Goal: Information Seeking & Learning: Learn about a topic

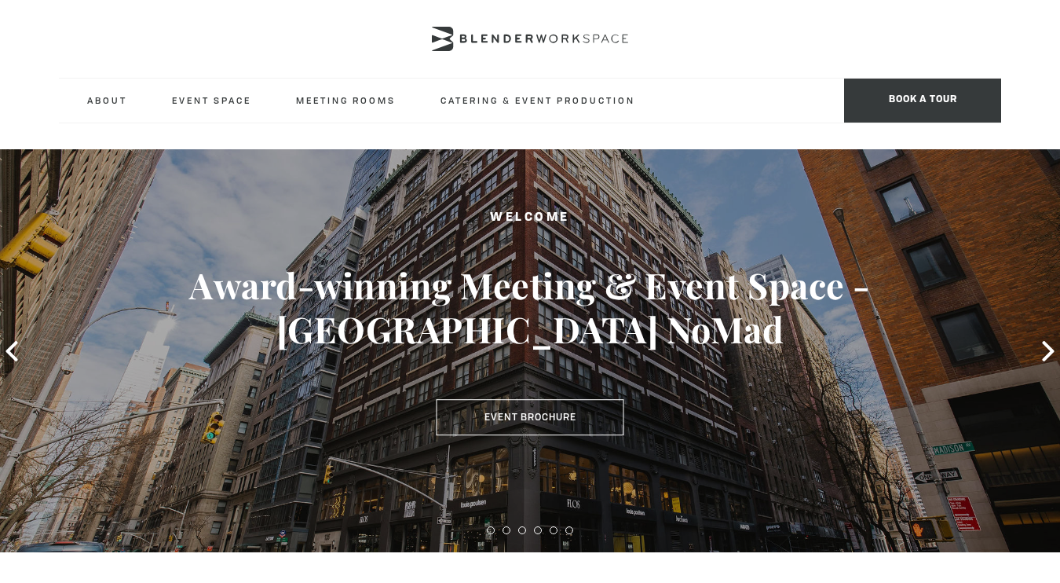
type div "[DATE]"
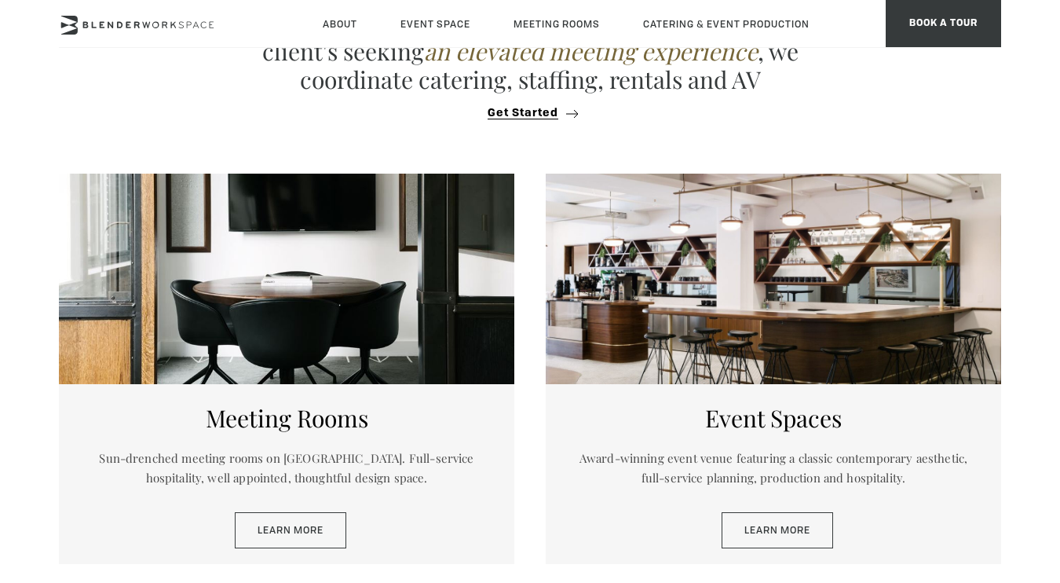
scroll to position [619, 0]
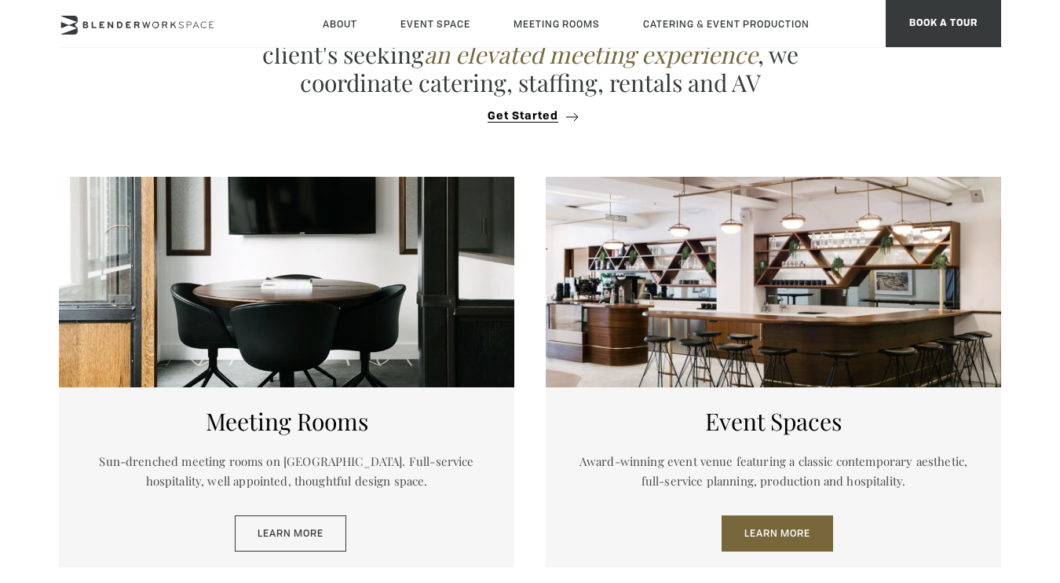
click at [757, 531] on link "Learn More" at bounding box center [778, 533] width 112 height 36
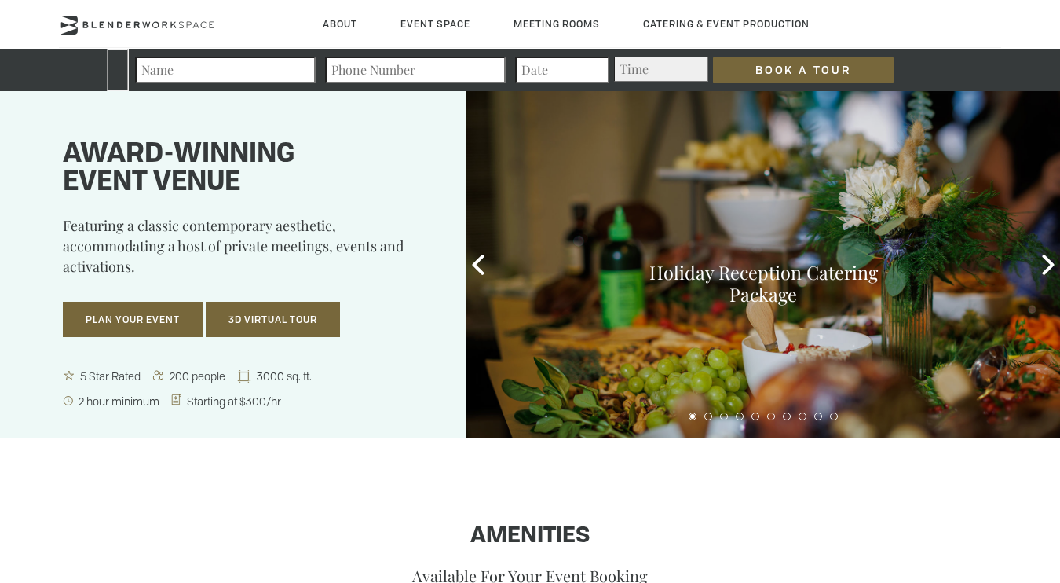
click at [299, 332] on button "3D Virtual Tour" at bounding box center [273, 320] width 134 height 36
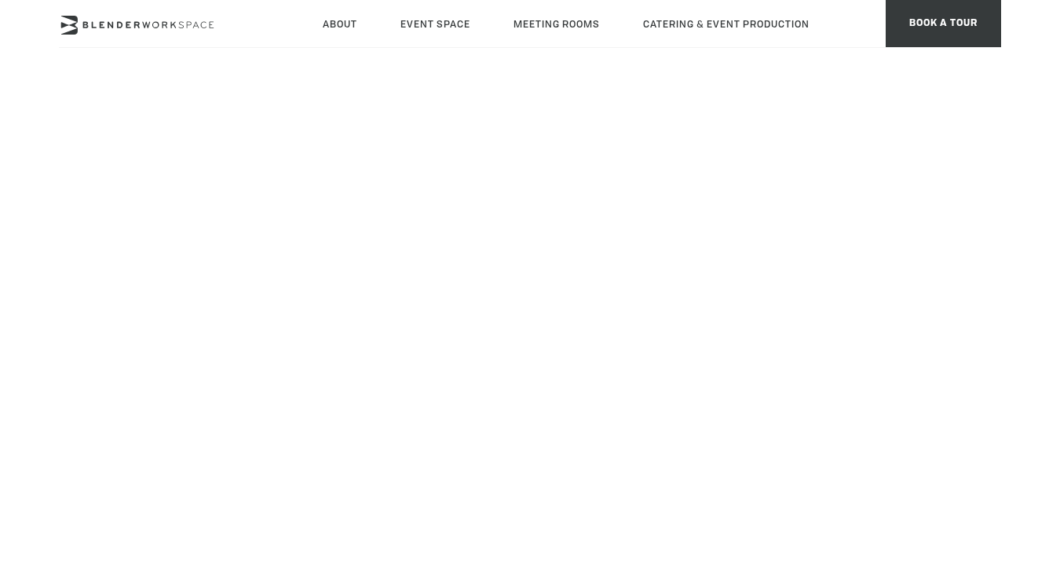
scroll to position [243, 0]
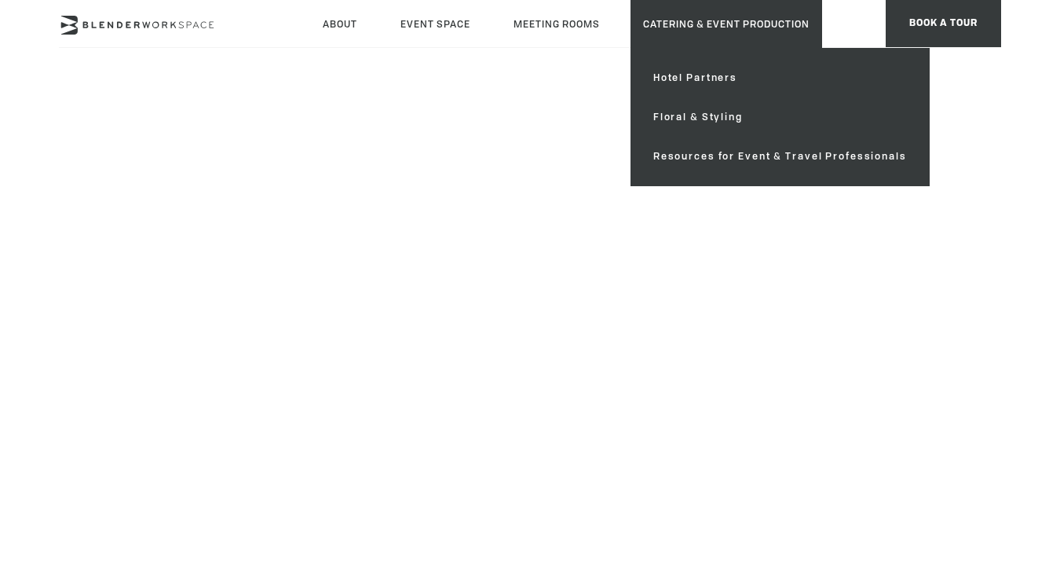
click at [677, 23] on link "Catering & Event Production" at bounding box center [727, 24] width 192 height 48
